Goal: Use online tool/utility: Utilize a website feature to perform a specific function

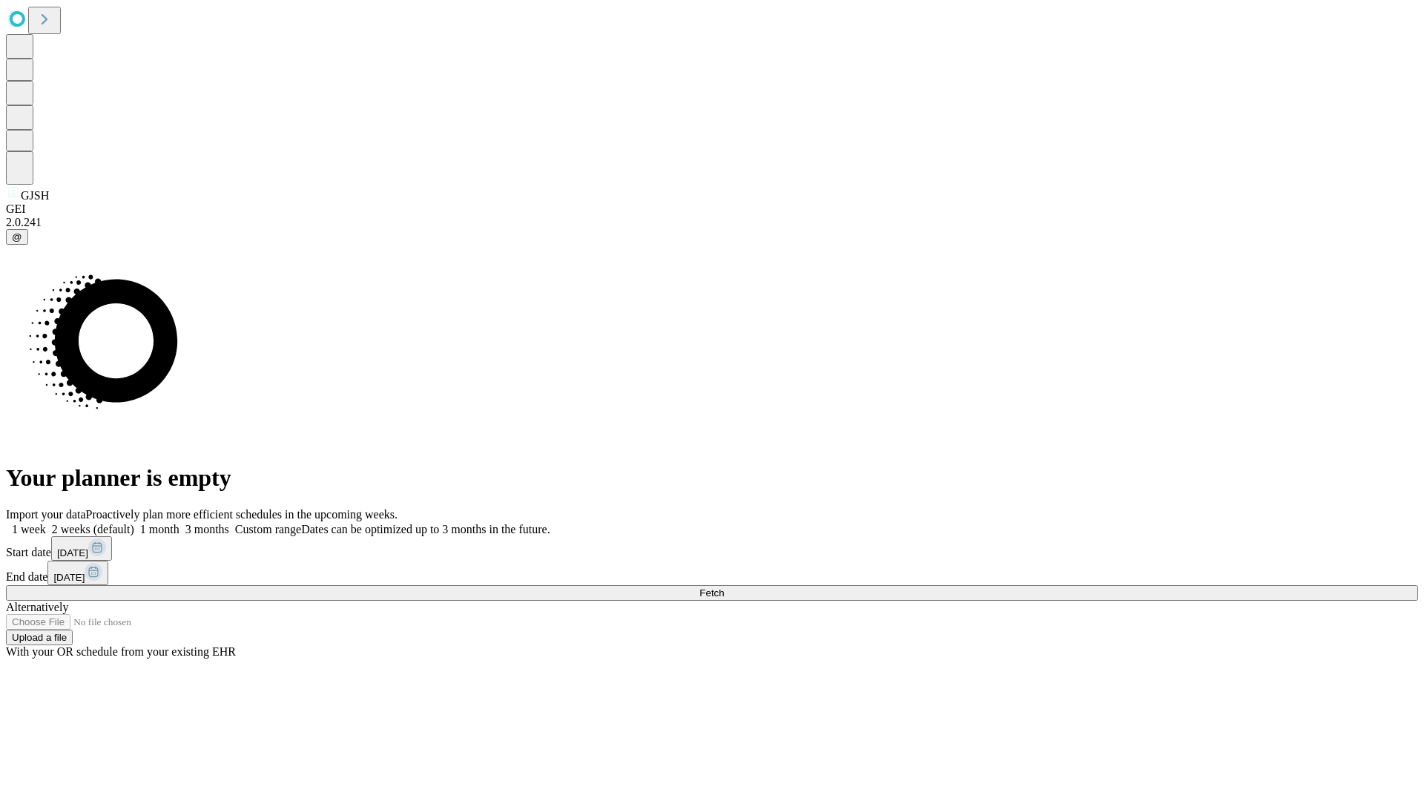
click at [724, 588] on span "Fetch" at bounding box center [712, 593] width 24 height 11
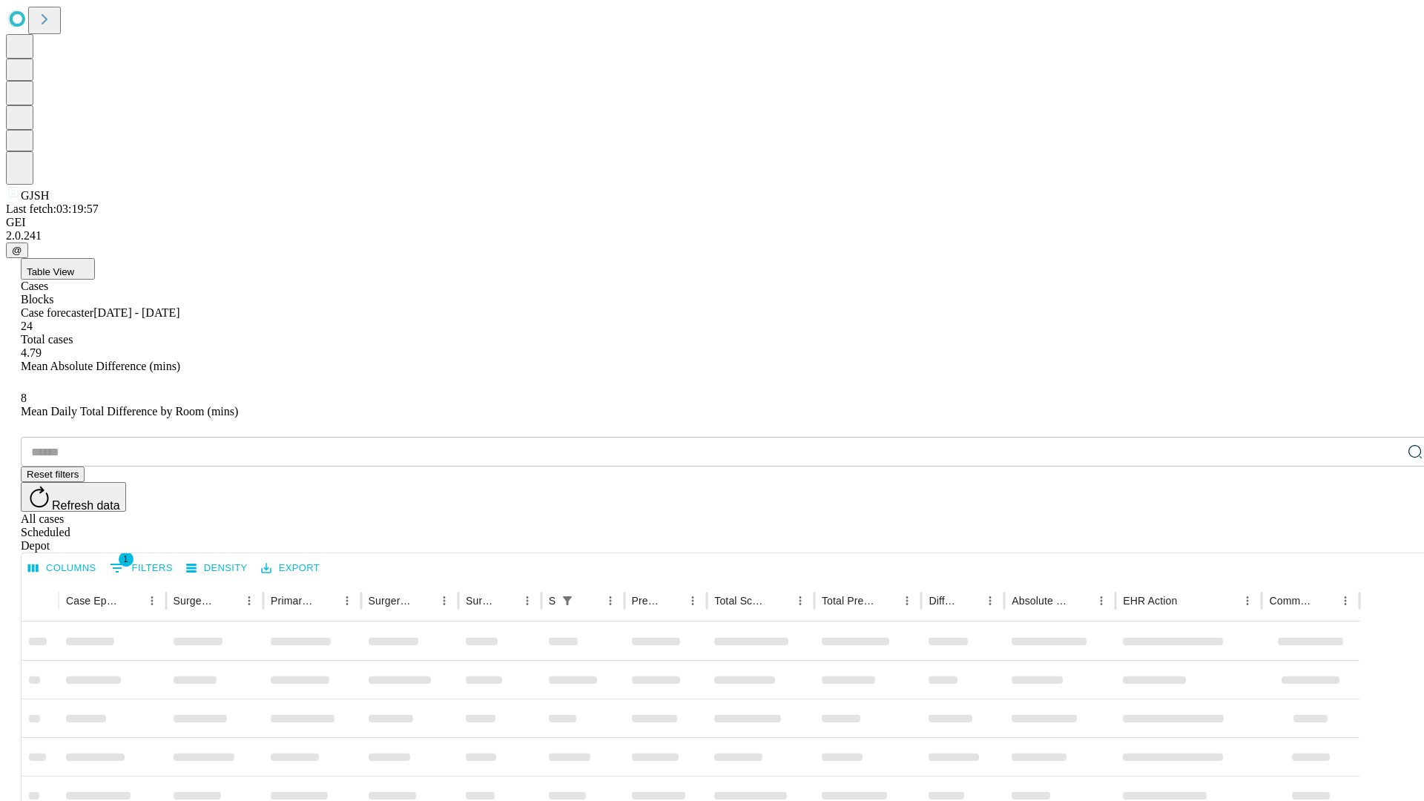
click at [74, 266] on span "Table View" at bounding box center [50, 271] width 47 height 11
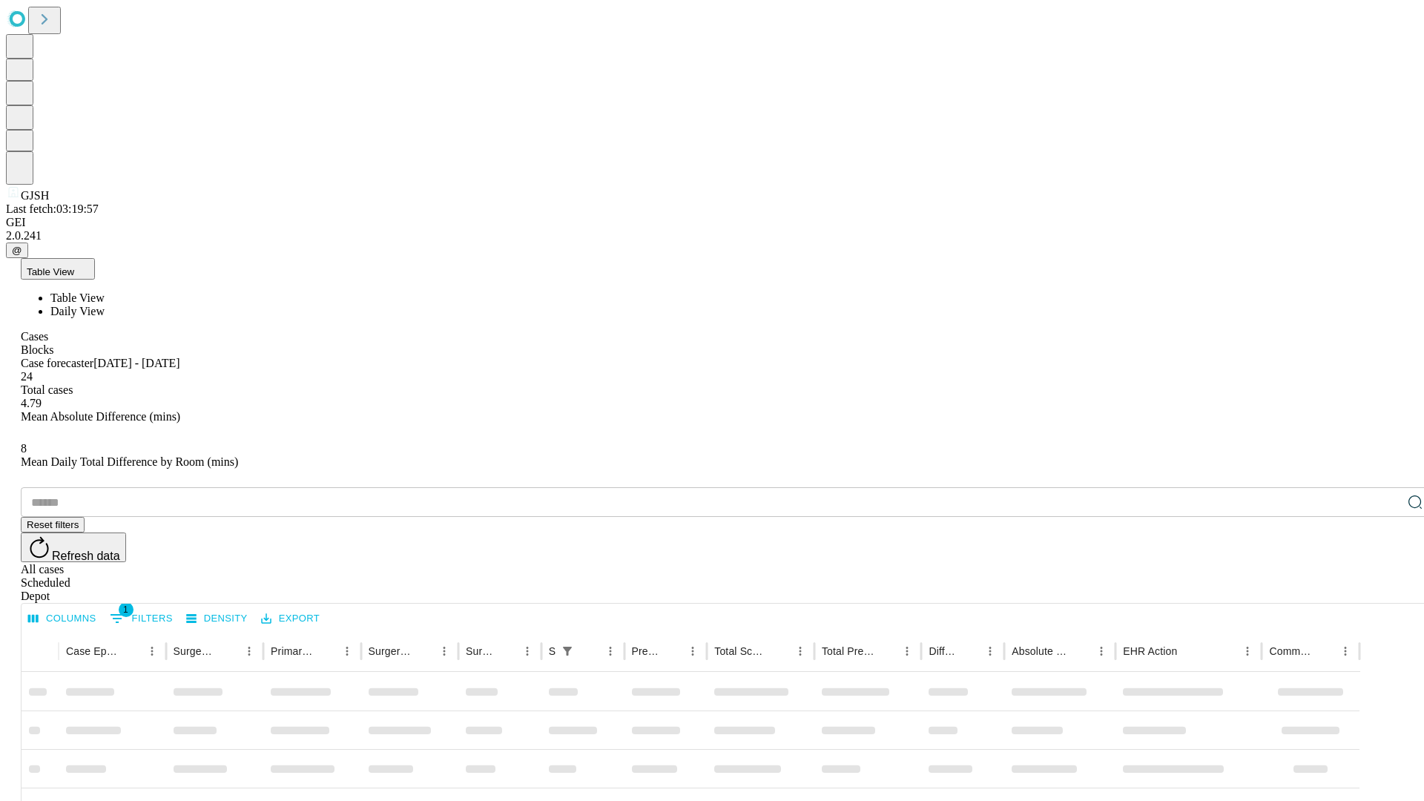
click at [105, 305] on span "Daily View" at bounding box center [77, 311] width 54 height 13
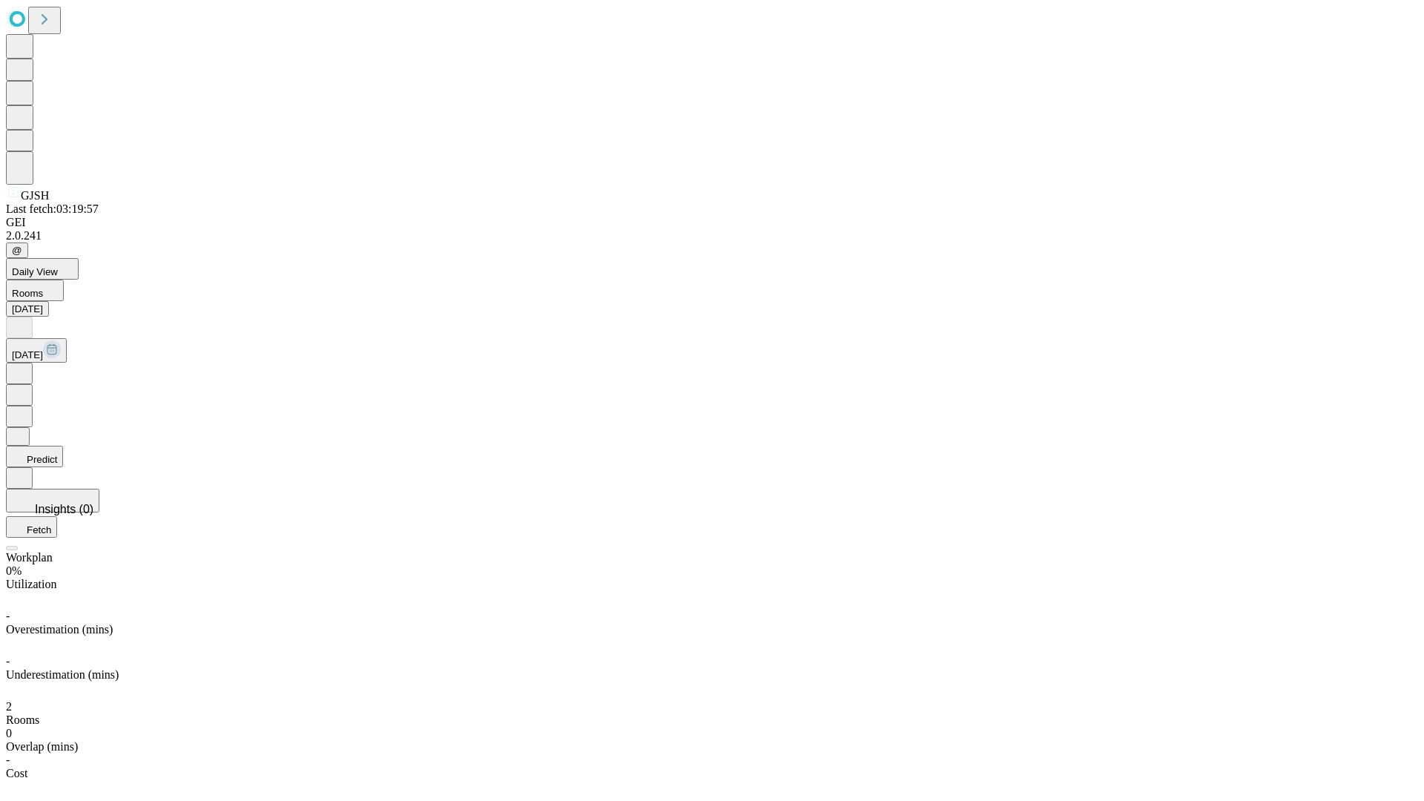
click at [63, 446] on button "Predict" at bounding box center [34, 457] width 57 height 22
